Goal: Manage account settings

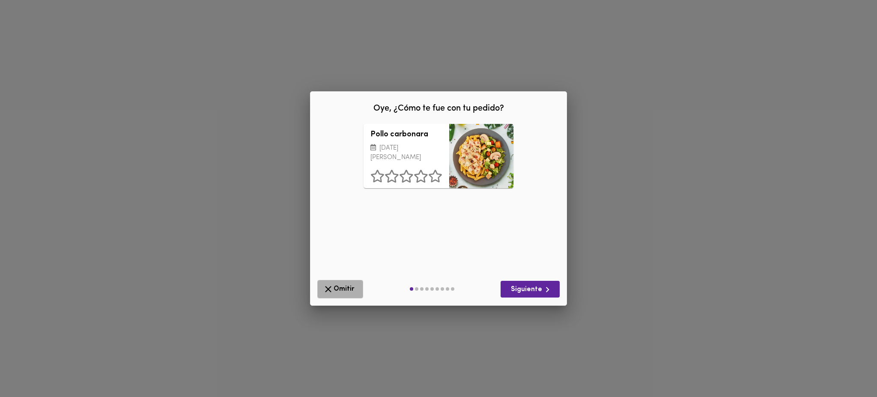
click at [335, 287] on span "Omitir" at bounding box center [340, 289] width 35 height 11
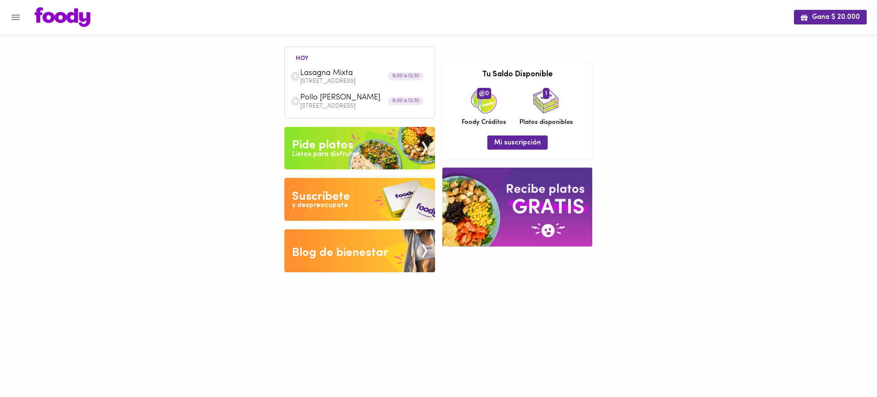
click at [341, 103] on p "Calle 86 69H 40" at bounding box center [364, 106] width 129 height 6
click at [24, 16] on button "Menu" at bounding box center [15, 17] width 21 height 21
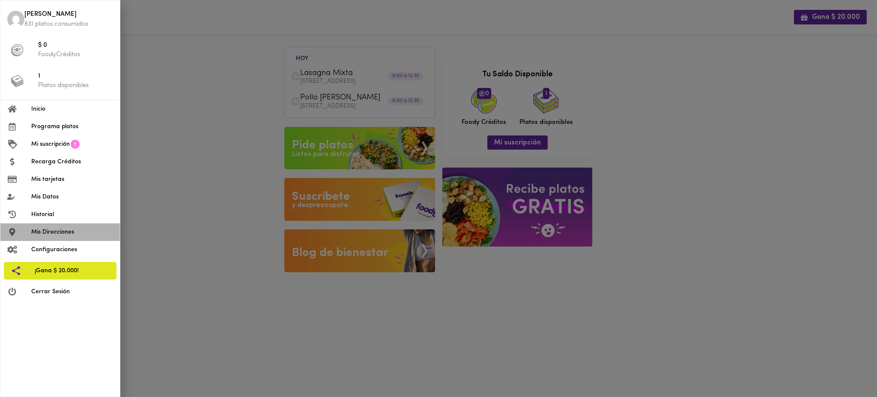
click at [54, 229] on span "Mis Direcciones" at bounding box center [72, 231] width 82 height 9
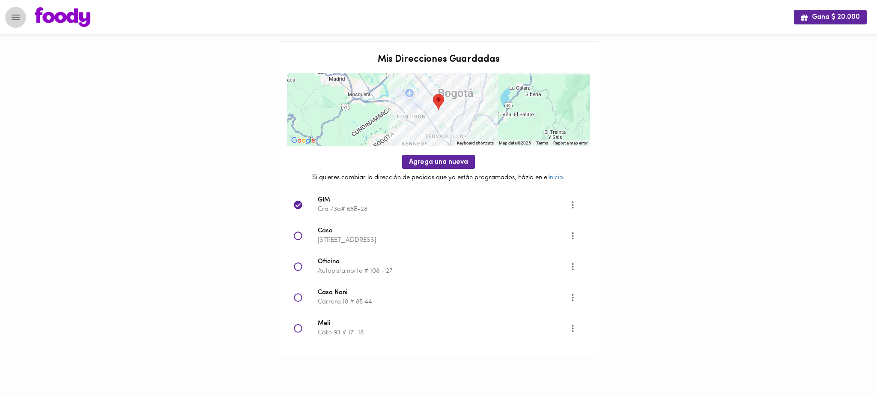
click at [21, 21] on button "Menu" at bounding box center [15, 17] width 21 height 21
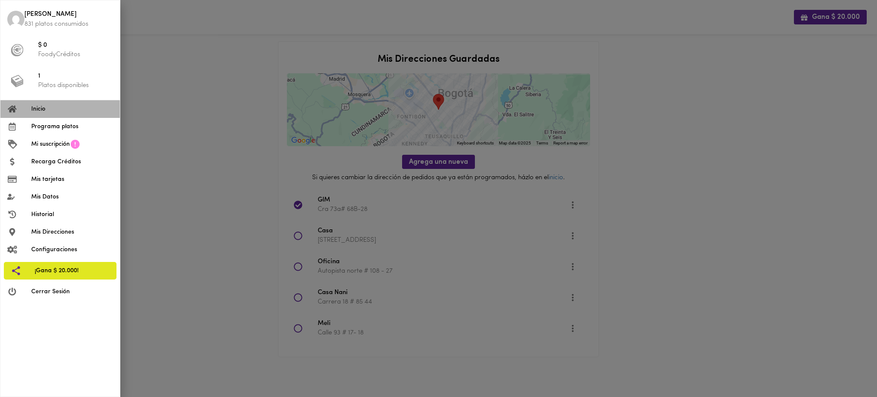
click at [50, 109] on span "Inicio" at bounding box center [72, 109] width 82 height 9
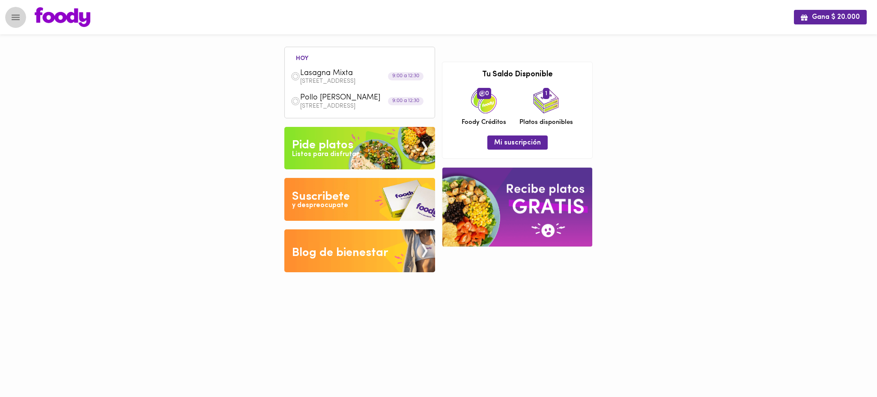
click at [12, 20] on icon "Menu" at bounding box center [15, 17] width 11 height 11
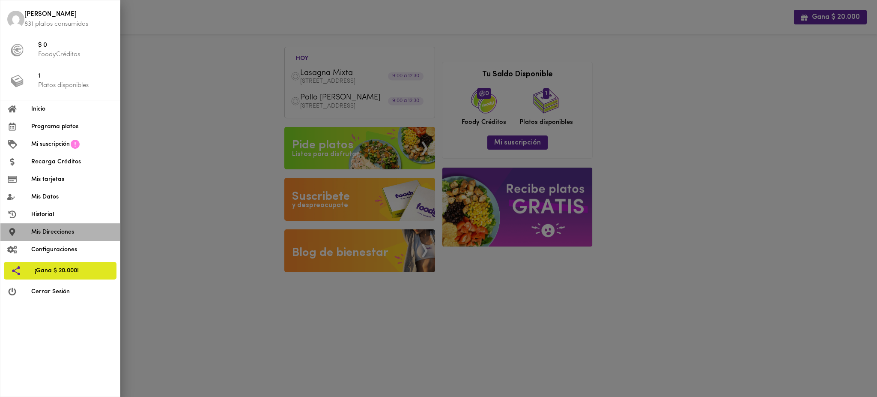
click at [64, 233] on span "Mis Direcciones" at bounding box center [72, 231] width 82 height 9
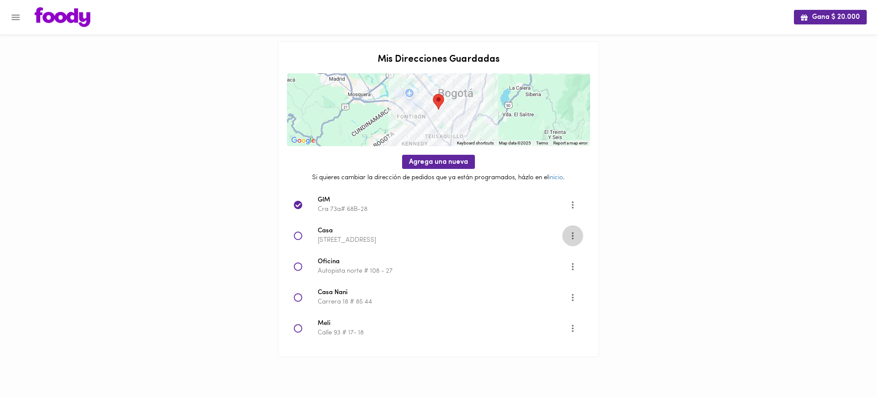
click at [572, 235] on icon "More" at bounding box center [573, 235] width 2 height 7
click at [572, 235] on li "Editar" at bounding box center [581, 236] width 36 height 14
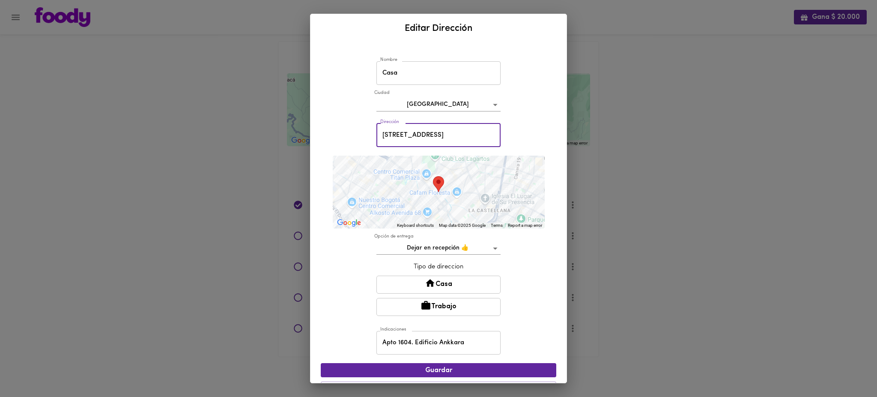
drag, startPoint x: 433, startPoint y: 133, endPoint x: 372, endPoint y: 135, distance: 61.3
click at [377, 135] on input "Calle 86 69H 40" at bounding box center [439, 135] width 124 height 24
click at [625, 196] on div "Editar Dirección Nombre Casa Nombre Ciudad Bogotá bogota Dirección Calle 86 69H…" at bounding box center [438, 198] width 877 height 397
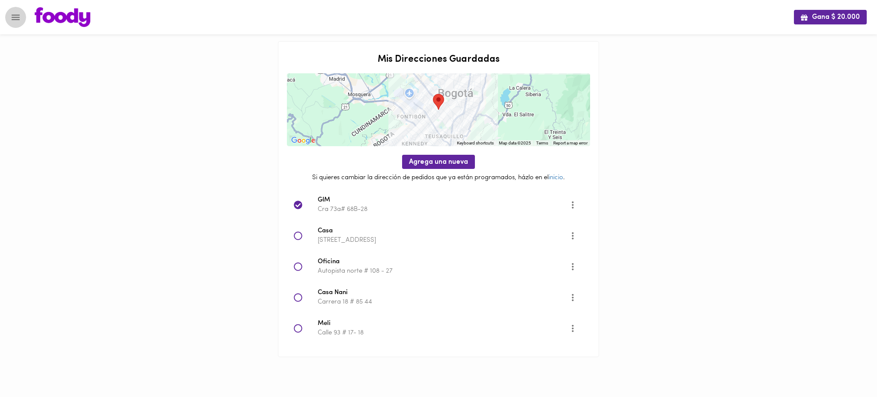
click at [15, 19] on icon "Menu" at bounding box center [16, 18] width 8 height 6
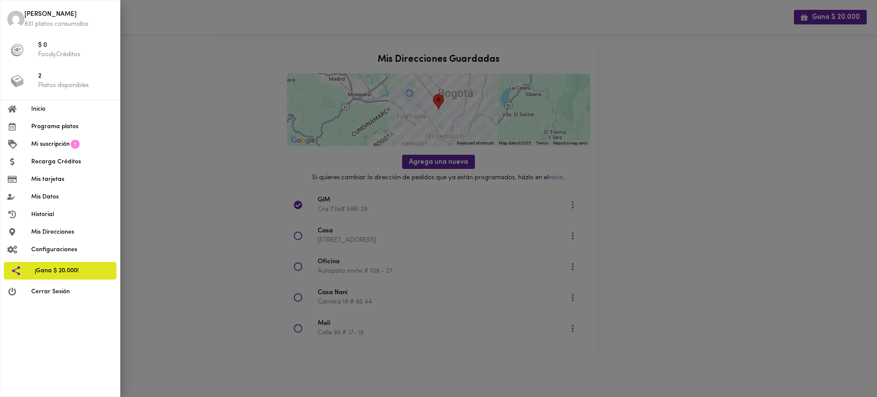
click at [52, 126] on span "Programa platos" at bounding box center [72, 126] width 82 height 9
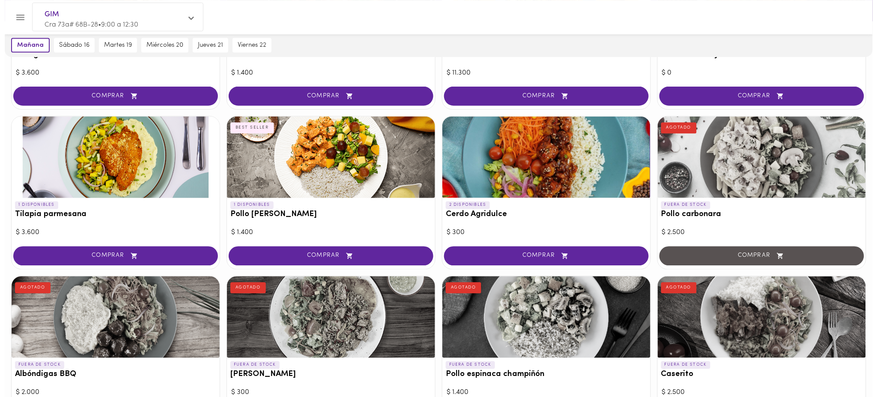
scroll to position [476, 0]
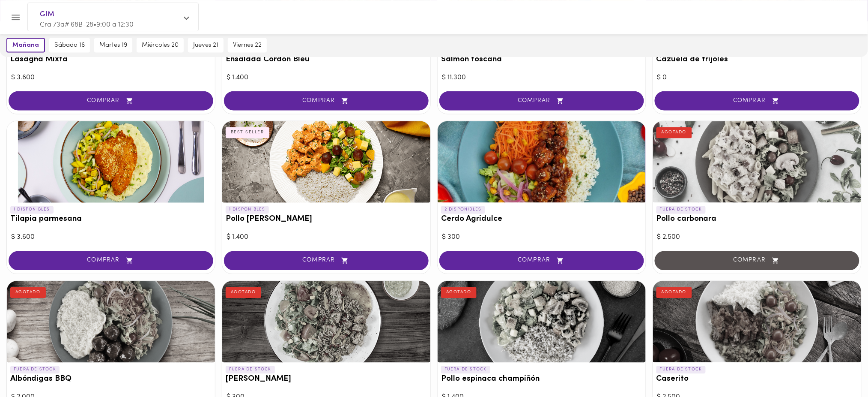
click at [18, 18] on icon "Menu" at bounding box center [15, 17] width 11 height 11
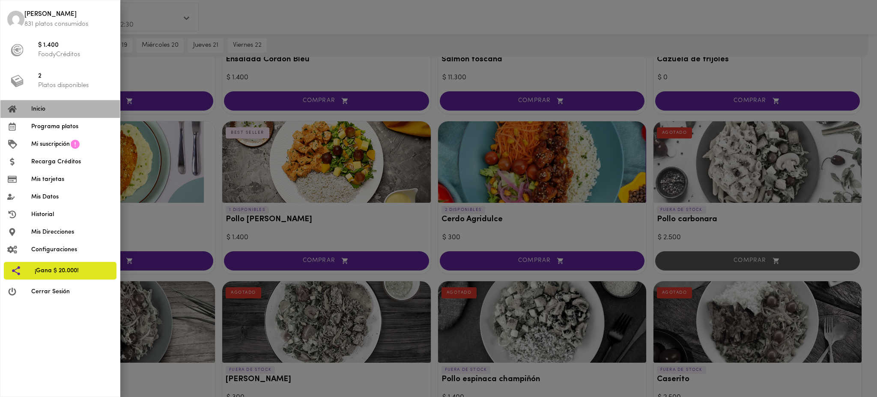
click at [54, 109] on span "Inicio" at bounding box center [72, 109] width 82 height 9
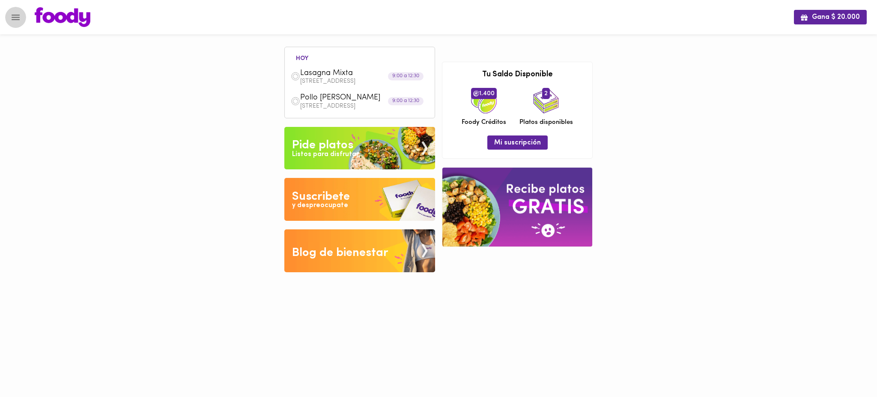
click at [15, 13] on icon "Menu" at bounding box center [15, 17] width 11 height 11
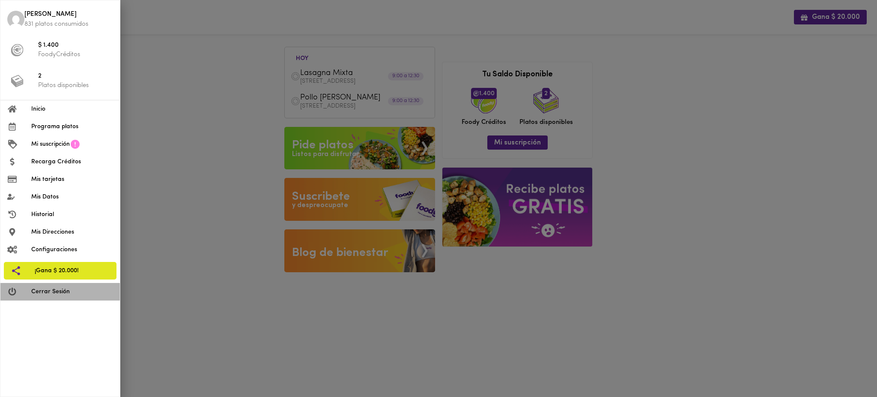
click at [75, 290] on span "Cerrar Sesión" at bounding box center [72, 291] width 82 height 9
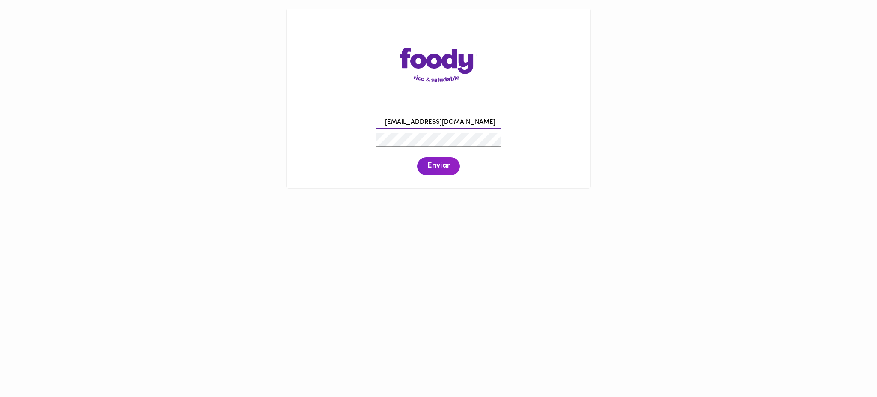
type input "[EMAIL_ADDRESS][DOMAIN_NAME]"
click at [440, 168] on span "Enviar" at bounding box center [439, 166] width 22 height 9
